Goal: Task Accomplishment & Management: Manage account settings

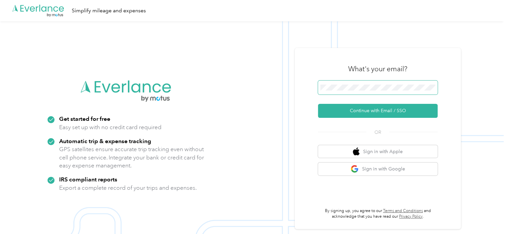
click at [335, 110] on button "Continue with Email / SSO" at bounding box center [378, 111] width 120 height 14
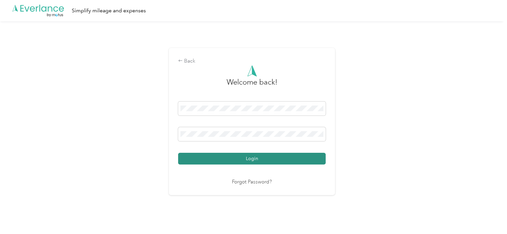
click at [245, 154] on button "Login" at bounding box center [252, 159] width 148 height 12
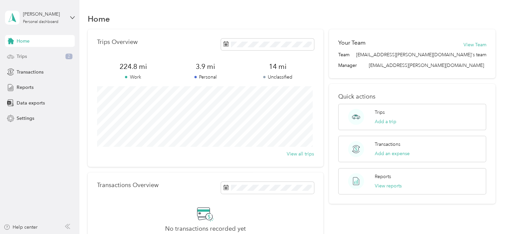
click at [24, 55] on span "Trips" at bounding box center [22, 56] width 10 height 7
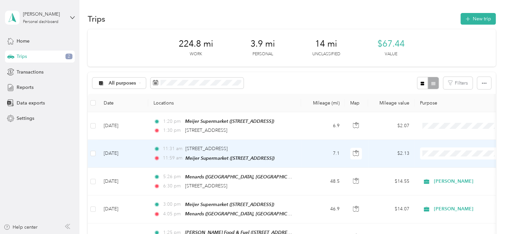
click at [444, 167] on li "[PERSON_NAME]" at bounding box center [461, 165] width 82 height 12
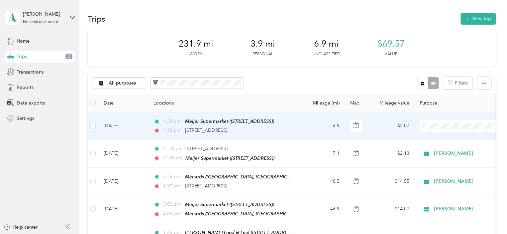
click at [437, 134] on span "[PERSON_NAME]" at bounding box center [468, 137] width 62 height 7
